Goal: Task Accomplishment & Management: Use online tool/utility

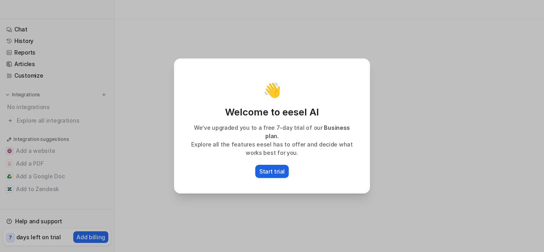
click at [280, 167] on p "Start trial" at bounding box center [271, 171] width 25 height 8
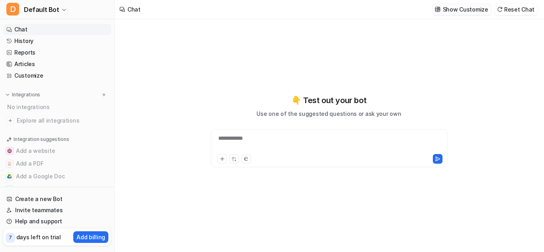
type textarea "**********"
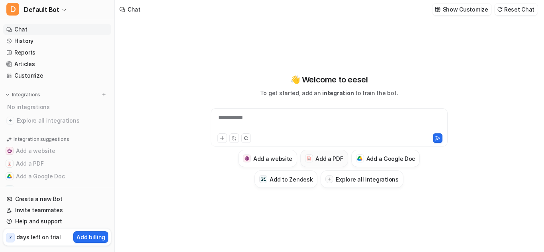
click at [309, 154] on div at bounding box center [309, 158] width 8 height 8
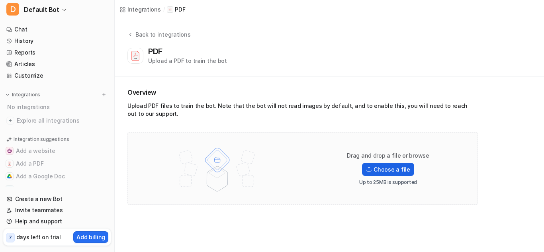
click at [383, 170] on label "Choose a file" at bounding box center [388, 169] width 52 height 13
click at [0, 0] on input "Choose a file" at bounding box center [0, 0] width 0 height 0
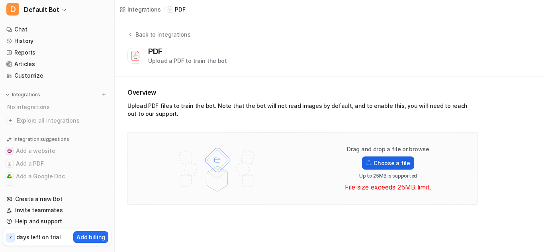
click at [383, 167] on label "Choose a file" at bounding box center [388, 162] width 52 height 13
click at [0, 0] on input "Choose a file" at bounding box center [0, 0] width 0 height 0
click at [368, 158] on label "Choose a file" at bounding box center [388, 162] width 52 height 13
click at [0, 0] on input "Choose a file" at bounding box center [0, 0] width 0 height 0
click at [384, 162] on label "Choose a file" at bounding box center [388, 162] width 52 height 13
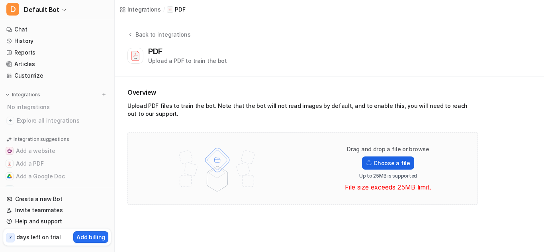
click at [0, 0] on input "Choose a file" at bounding box center [0, 0] width 0 height 0
click at [366, 176] on p "Up to 25MB is supported" at bounding box center [388, 176] width 58 height 6
click at [162, 55] on div "PDF" at bounding box center [157, 52] width 18 height 10
click at [132, 56] on icon at bounding box center [135, 56] width 8 height 10
